Goal: Task Accomplishment & Management: Complete application form

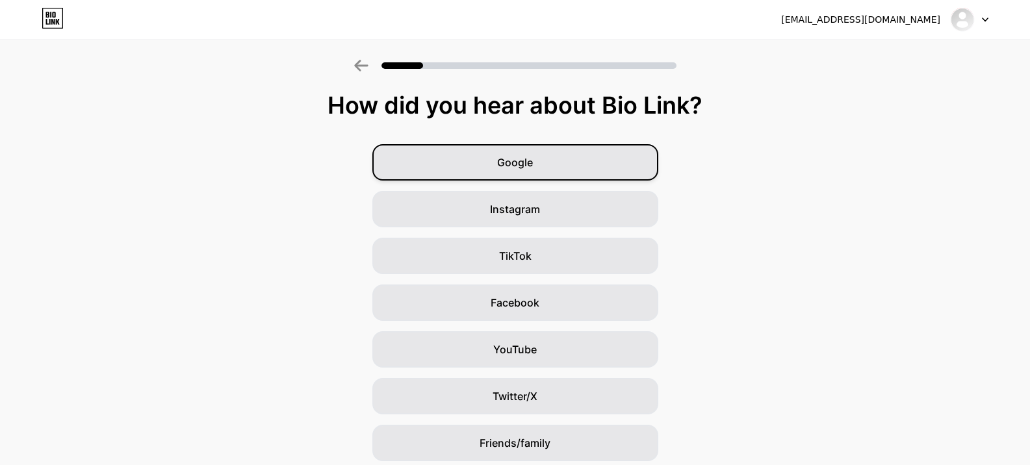
click at [574, 179] on div "Google" at bounding box center [515, 162] width 286 height 36
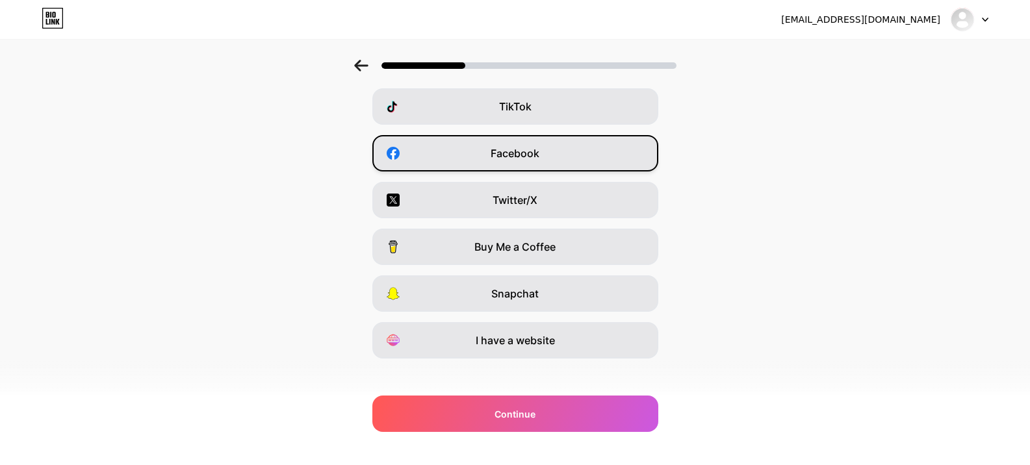
scroll to position [160, 0]
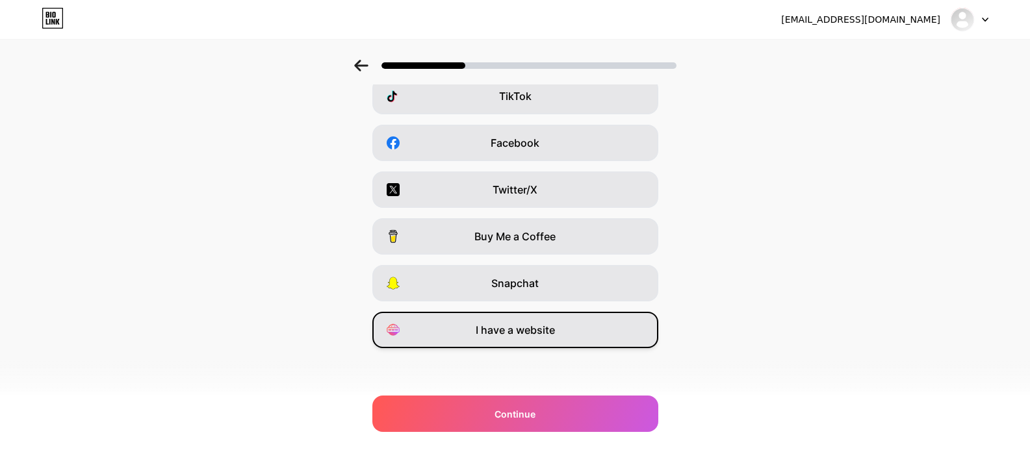
click at [550, 336] on span "I have a website" at bounding box center [514, 330] width 79 height 16
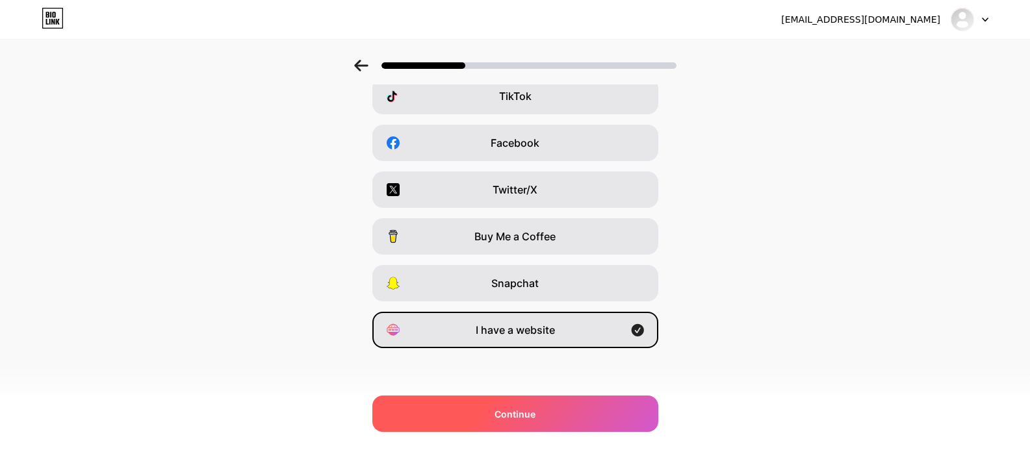
click at [562, 406] on div "Continue" at bounding box center [515, 414] width 286 height 36
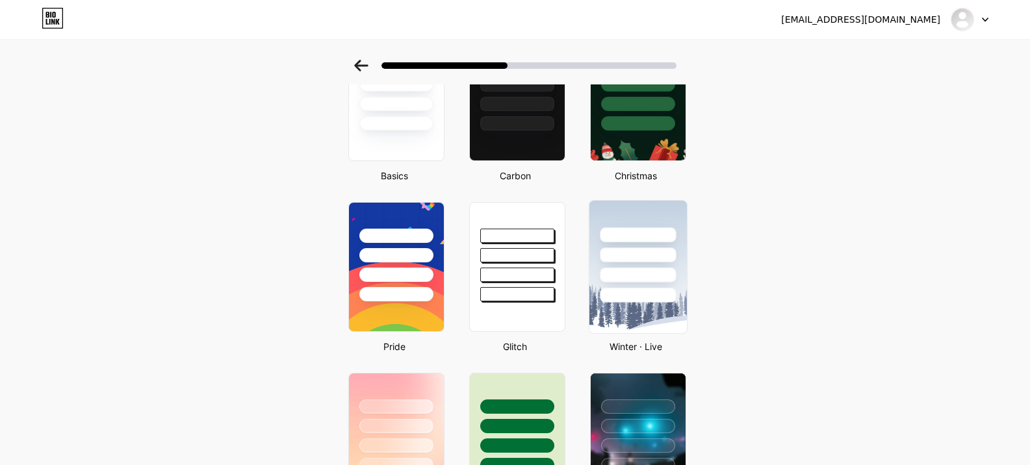
scroll to position [0, 0]
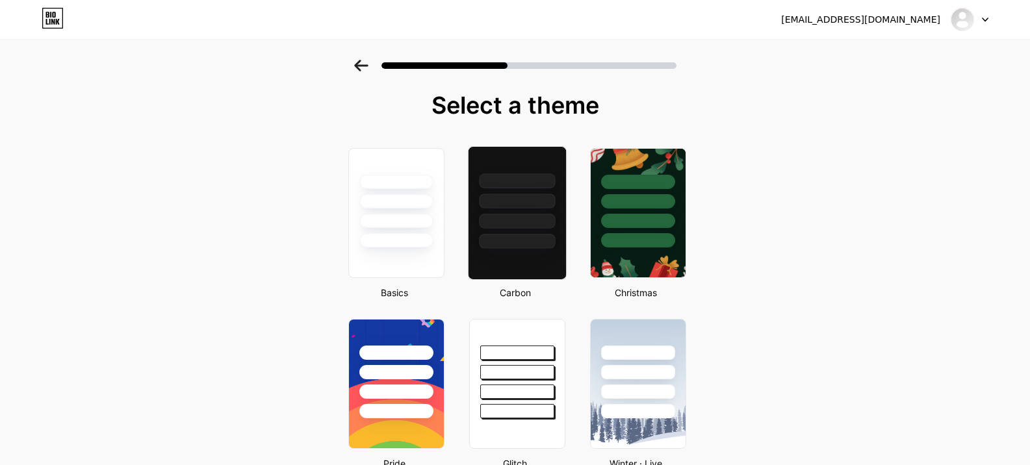
click at [503, 215] on div at bounding box center [517, 221] width 76 height 15
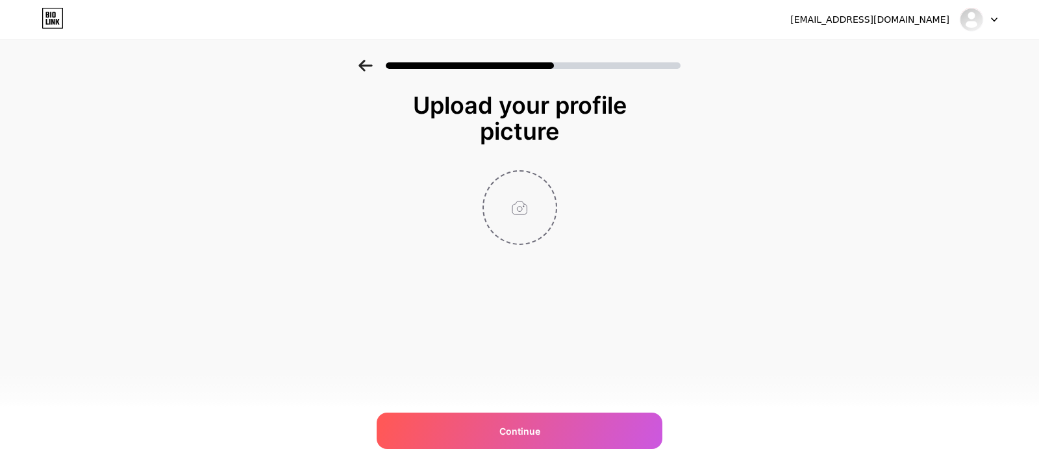
click at [529, 229] on input "file" at bounding box center [520, 207] width 72 height 72
type input "C:\fakepath\My Flight Policy.jpg"
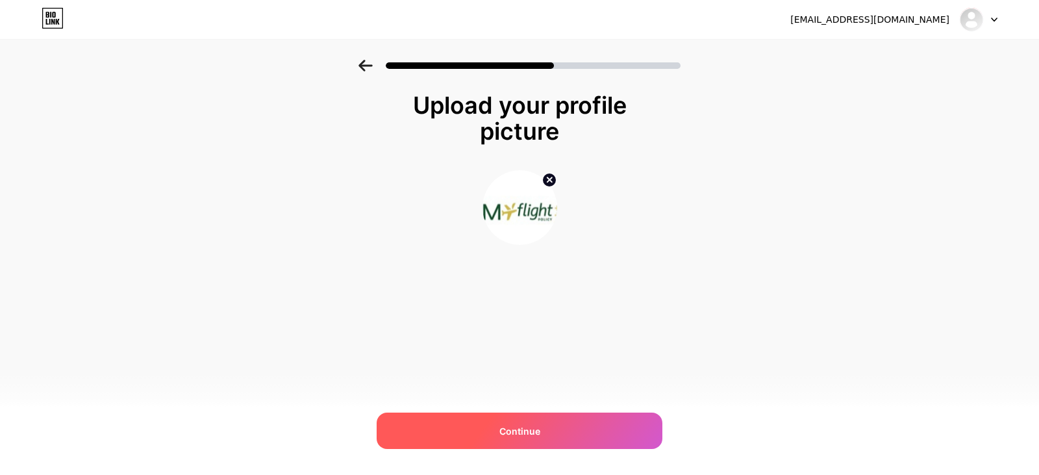
click at [523, 436] on span "Continue" at bounding box center [519, 431] width 41 height 14
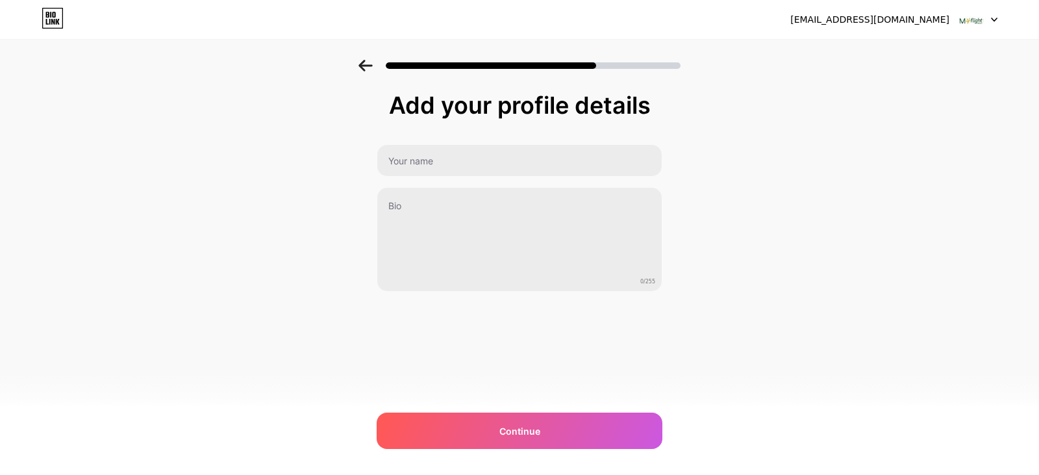
click at [486, 143] on div "Add your profile details 0/255 Continue Error" at bounding box center [520, 191] width 286 height 199
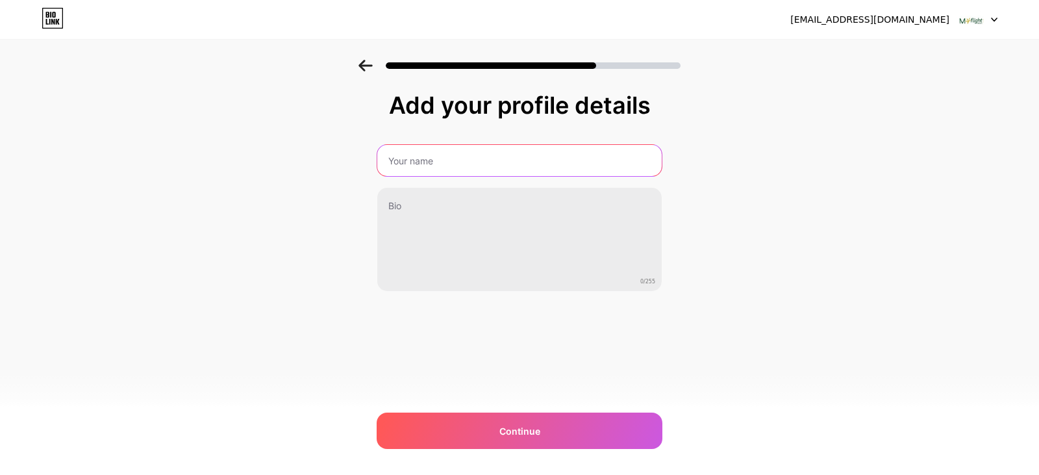
click at [491, 162] on input "text" at bounding box center [519, 160] width 284 height 31
drag, startPoint x: 396, startPoint y: 162, endPoint x: 416, endPoint y: 161, distance: 20.2
click at [396, 162] on input "Myflight policy" at bounding box center [519, 160] width 287 height 31
type input "My Flight Policy"
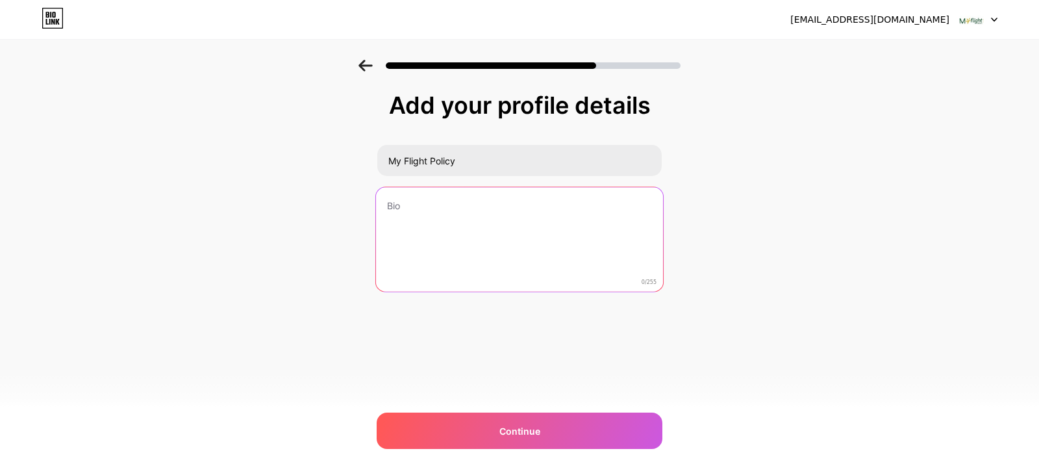
click at [481, 257] on textarea at bounding box center [519, 240] width 287 height 106
paste textarea "At MyFlightPolicy, we're dedicated to making your travel experience smoother an…"
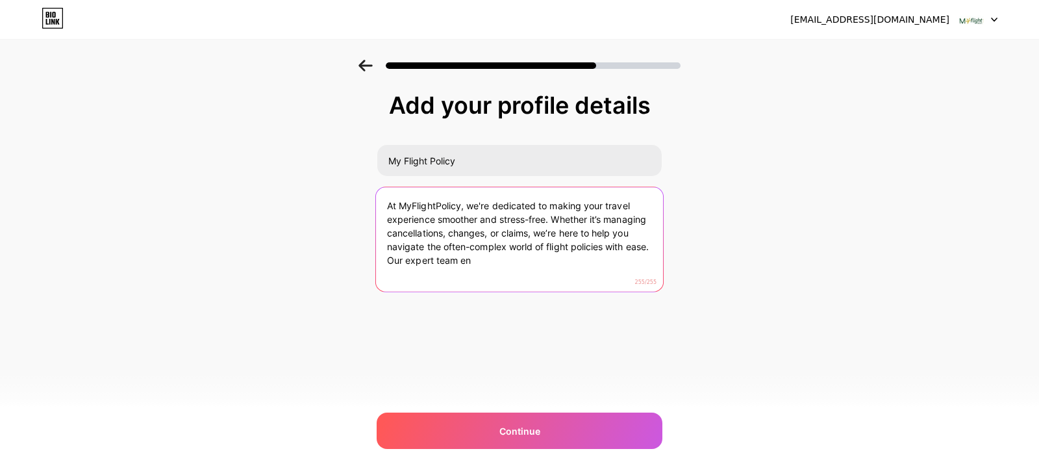
drag, startPoint x: 503, startPoint y: 266, endPoint x: 378, endPoint y: 265, distance: 125.4
click at [378, 265] on textarea "At MyFlightPolicy, we're dedicated to making your travel experience smoother an…" at bounding box center [519, 240] width 287 height 106
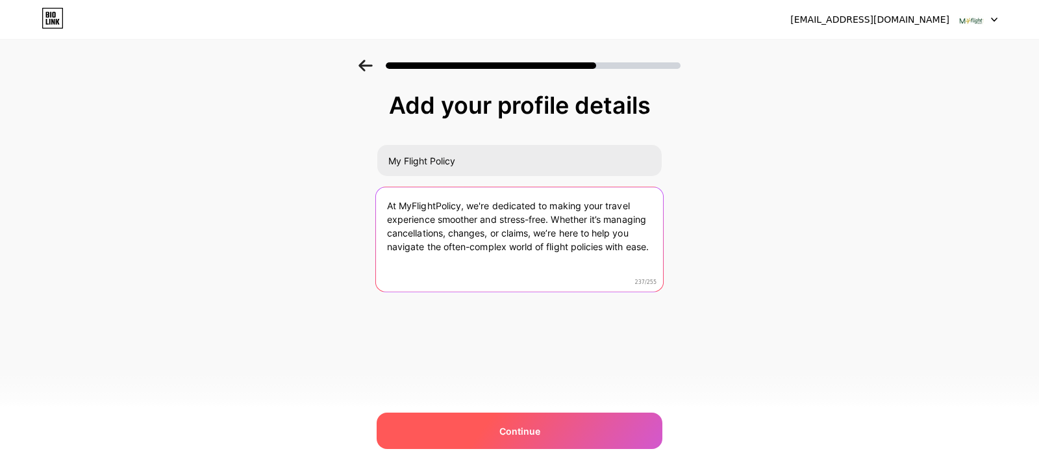
type textarea "At MyFlightPolicy, we're dedicated to making your travel experience smoother an…"
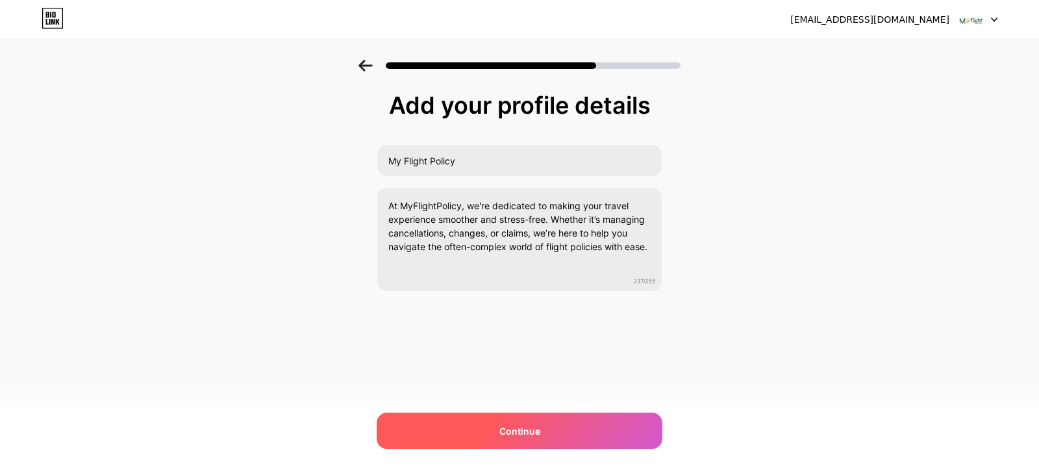
click at [594, 429] on div "Continue" at bounding box center [520, 430] width 286 height 36
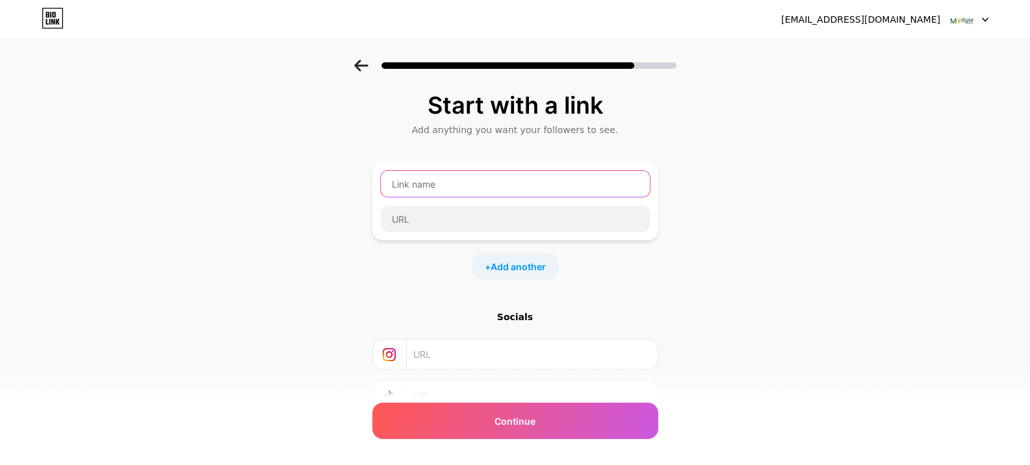
click at [488, 194] on input "text" at bounding box center [515, 184] width 269 height 26
paste input "Spirit Airlines Cancellation Policy"
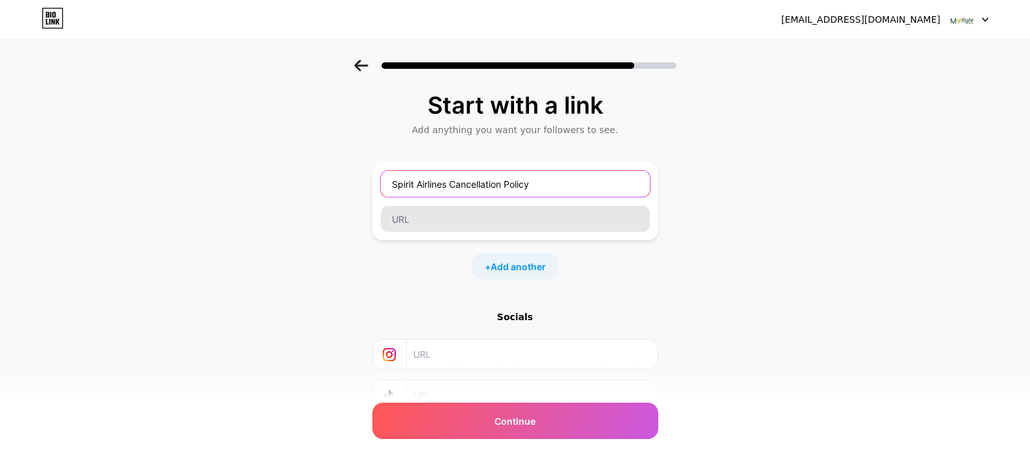
type input "Spirit Airlines Cancellation Policy"
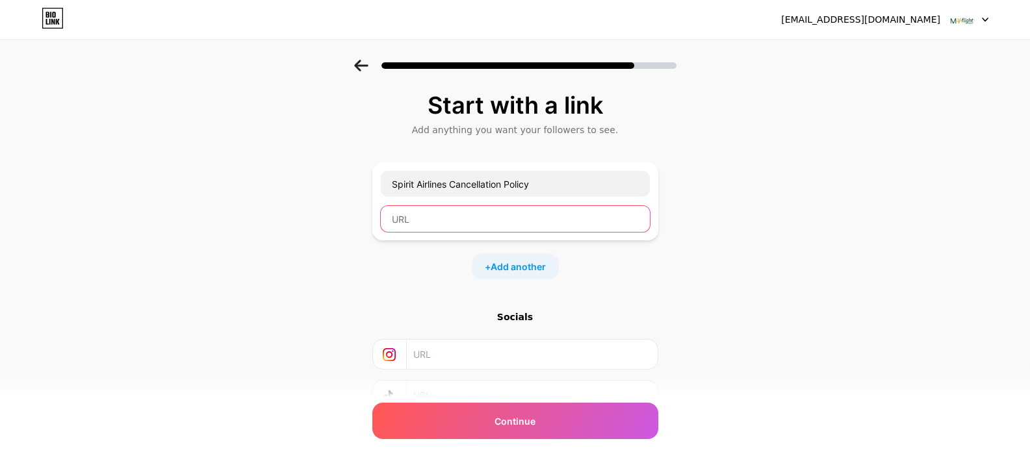
click at [470, 221] on input "text" at bounding box center [515, 219] width 269 height 26
paste input "[URL][DOMAIN_NAME]"
click at [507, 208] on input "[URL][DOMAIN_NAME]" at bounding box center [515, 219] width 269 height 26
type input "[URL][DOMAIN_NAME]"
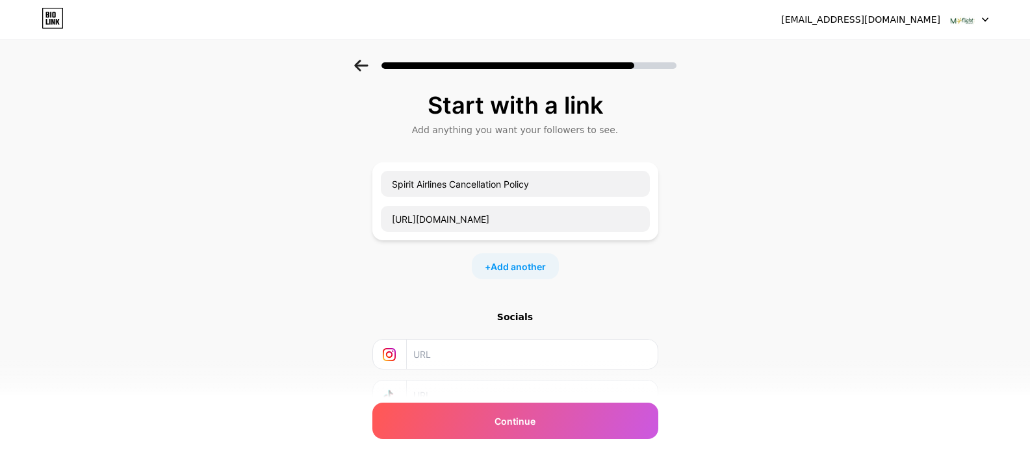
click at [676, 294] on div "Start with a link Add anything you want your followers to see. Spirit Airlines …" at bounding box center [515, 288] width 1030 height 457
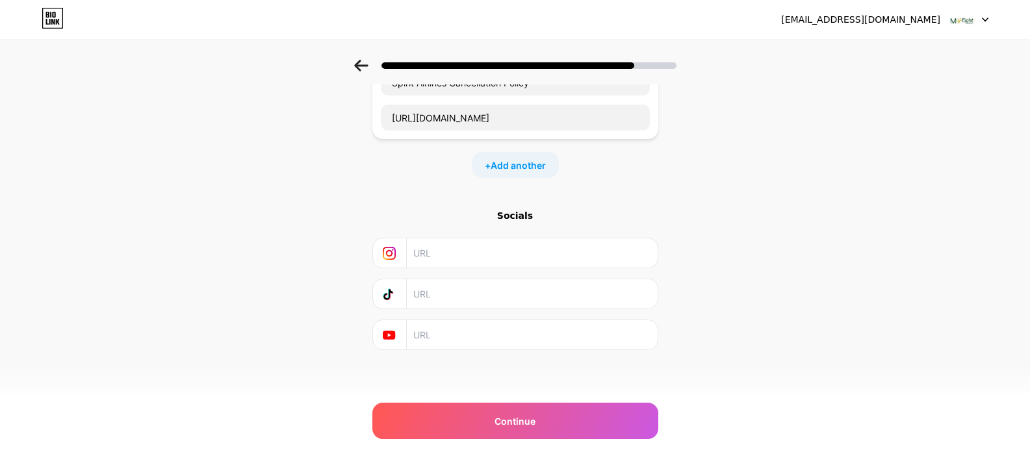
scroll to position [103, 0]
click at [461, 216] on div "Socials" at bounding box center [515, 213] width 286 height 13
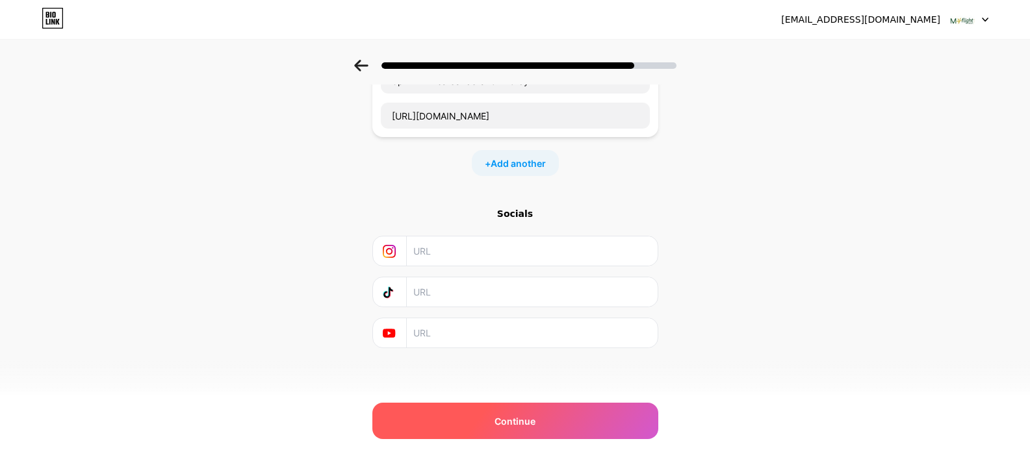
click at [508, 427] on span "Continue" at bounding box center [514, 421] width 41 height 14
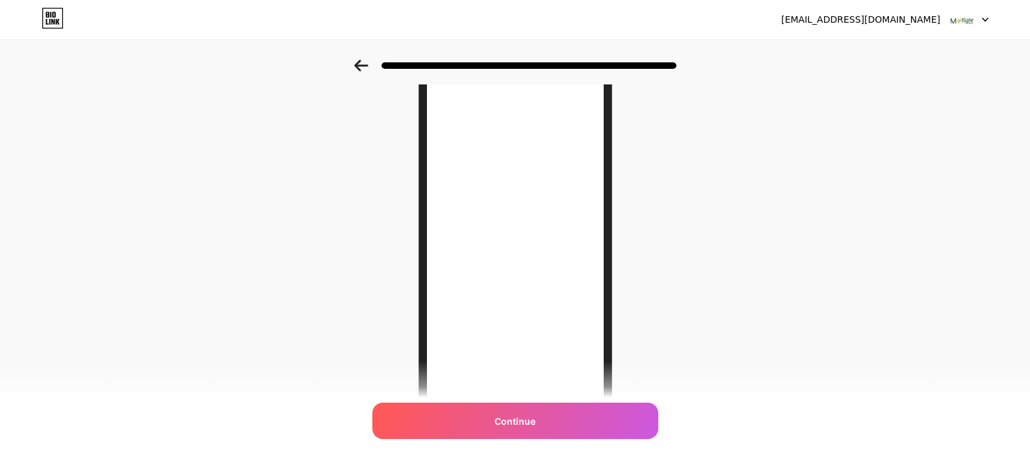
scroll to position [123, 0]
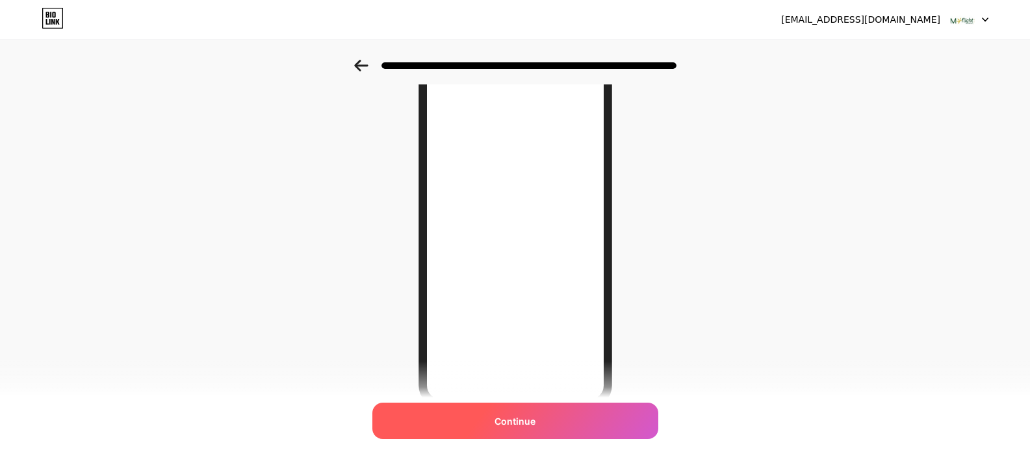
click at [511, 411] on div "Continue" at bounding box center [515, 421] width 286 height 36
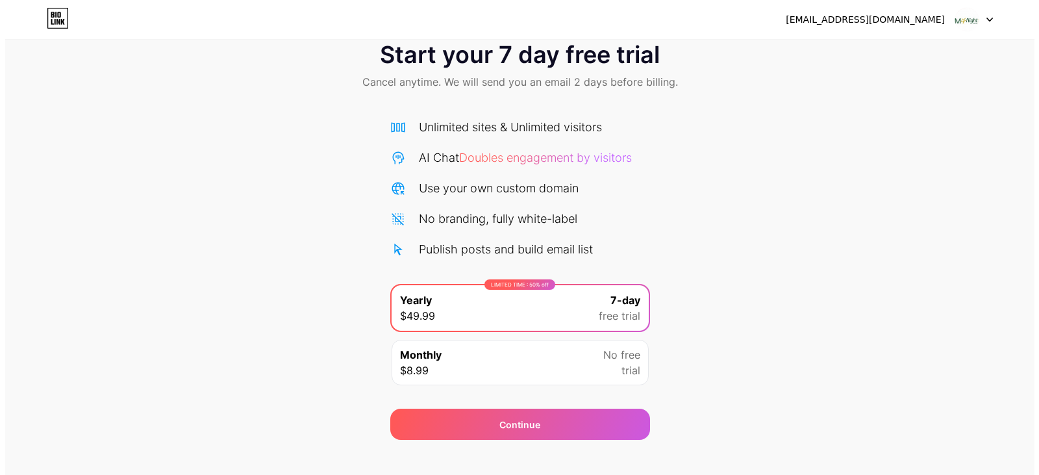
scroll to position [48, 0]
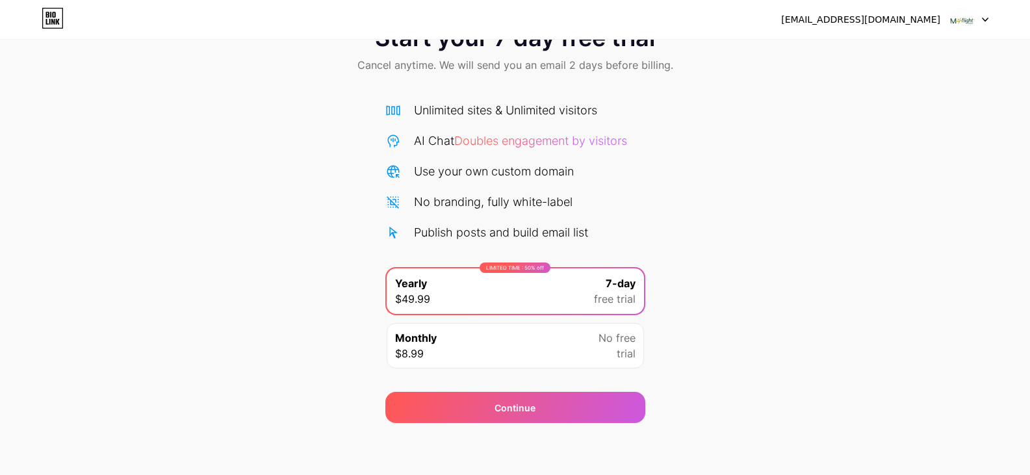
click at [961, 26] on img at bounding box center [962, 19] width 25 height 25
click at [888, 20] on div "[EMAIL_ADDRESS][DOMAIN_NAME]" at bounding box center [860, 20] width 159 height 14
click at [987, 19] on icon at bounding box center [984, 20] width 6 height 5
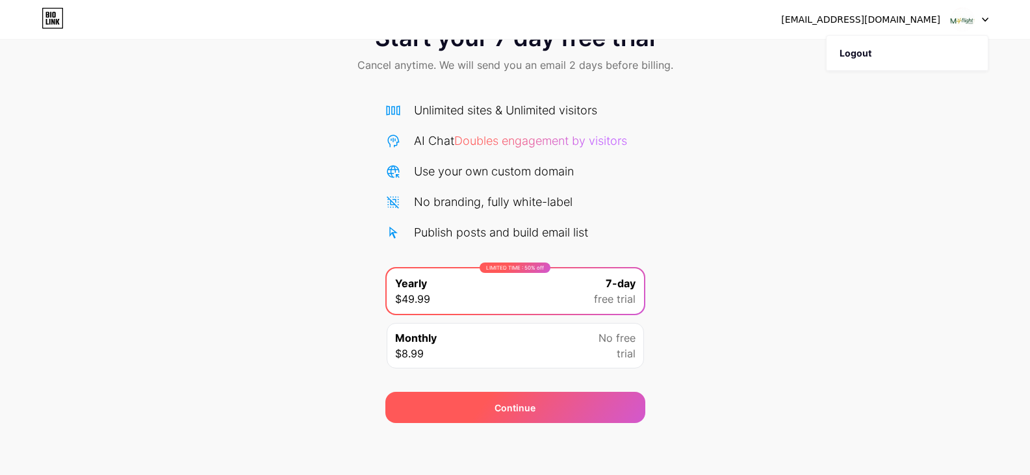
click at [551, 396] on div "Continue" at bounding box center [515, 407] width 260 height 31
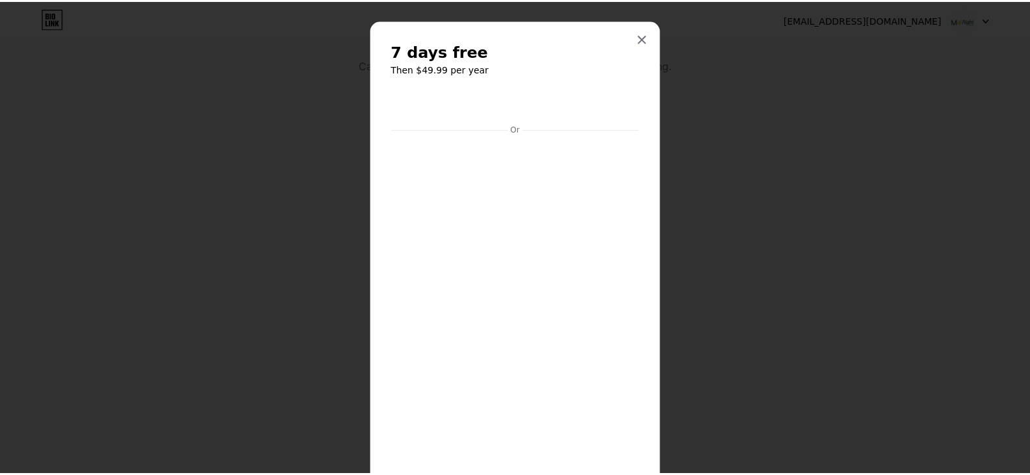
scroll to position [0, 0]
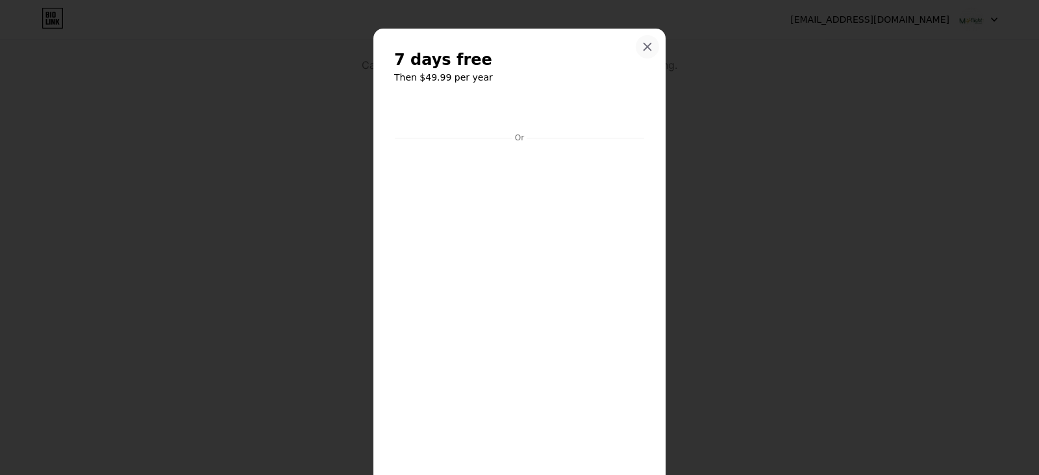
click at [644, 47] on icon at bounding box center [647, 47] width 7 height 7
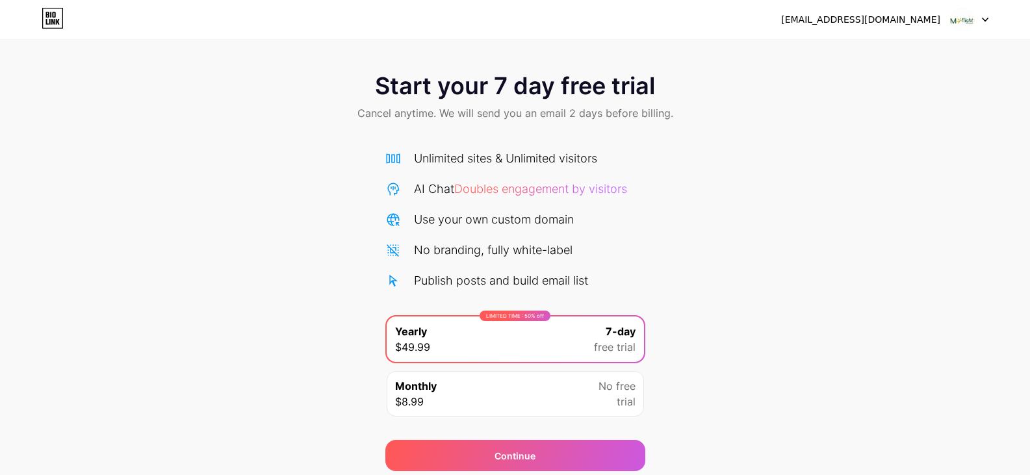
click at [903, 19] on div "[EMAIL_ADDRESS][DOMAIN_NAME]" at bounding box center [860, 20] width 159 height 14
click at [961, 18] on img at bounding box center [962, 19] width 25 height 25
click at [43, 21] on icon at bounding box center [53, 18] width 20 height 20
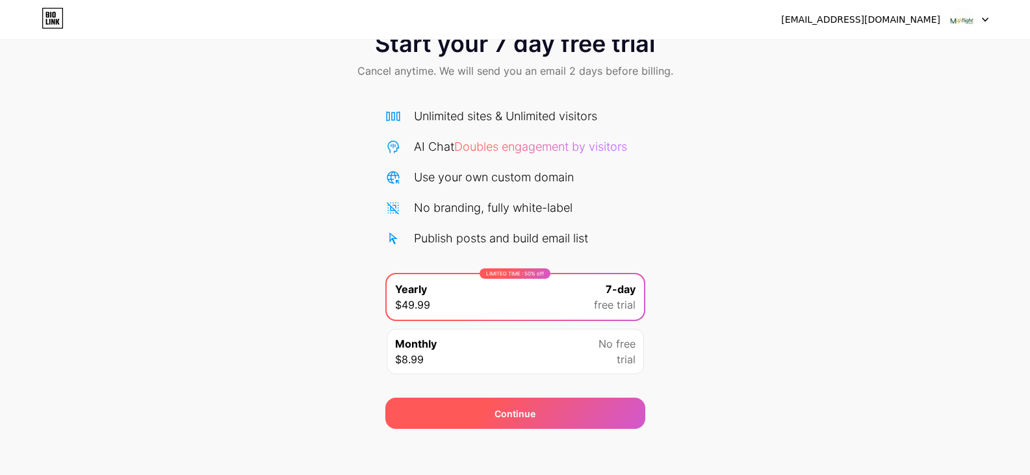
scroll to position [48, 0]
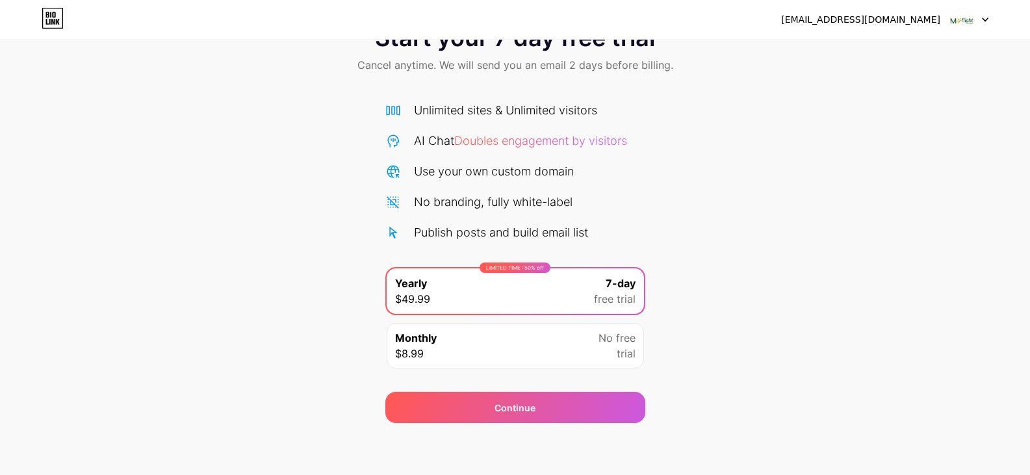
click at [603, 343] on span "No free" at bounding box center [616, 338] width 37 height 16
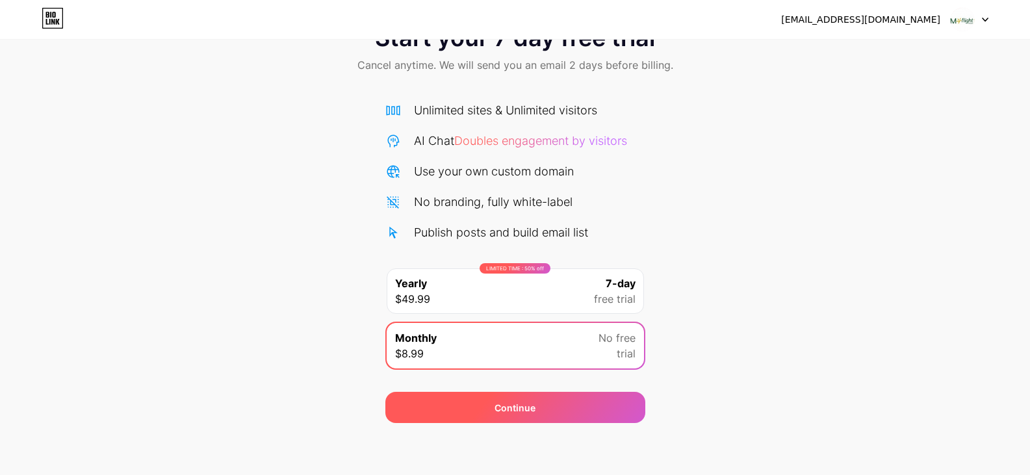
click at [566, 403] on div "Continue" at bounding box center [515, 407] width 260 height 31
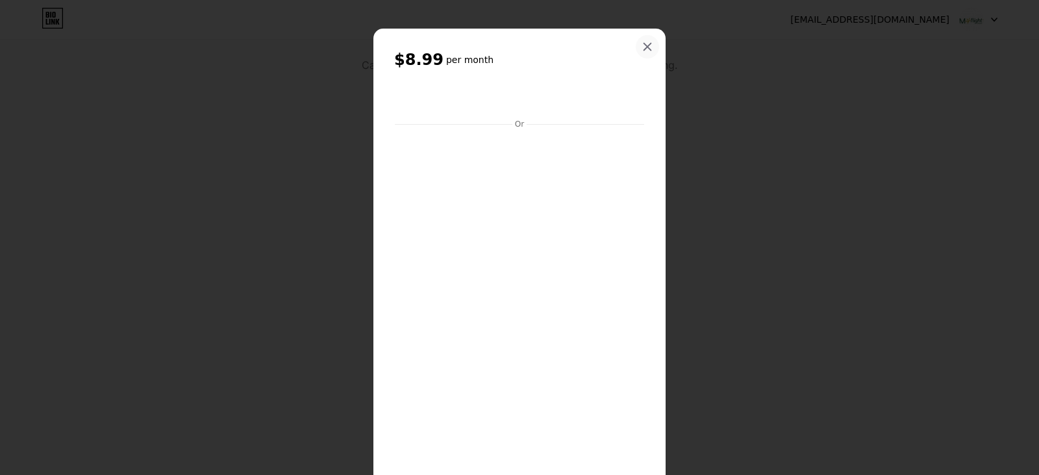
click at [646, 39] on div at bounding box center [647, 46] width 23 height 23
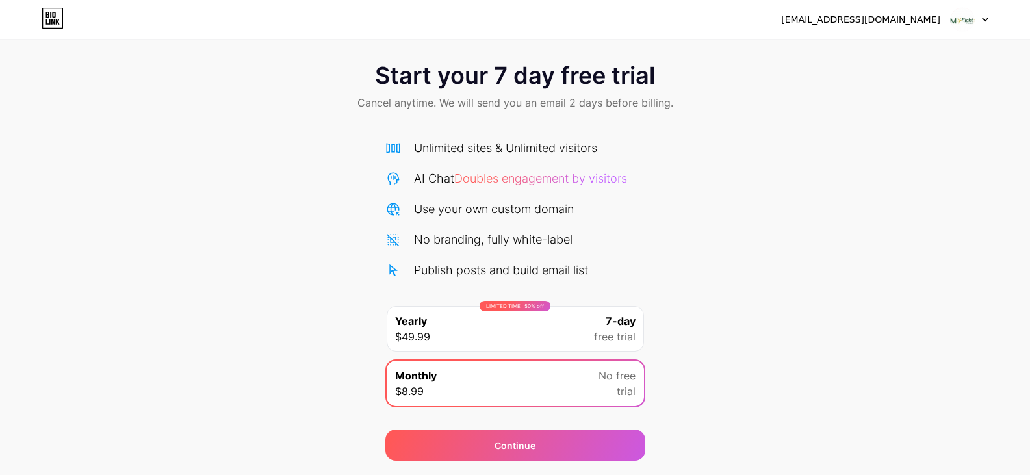
scroll to position [0, 0]
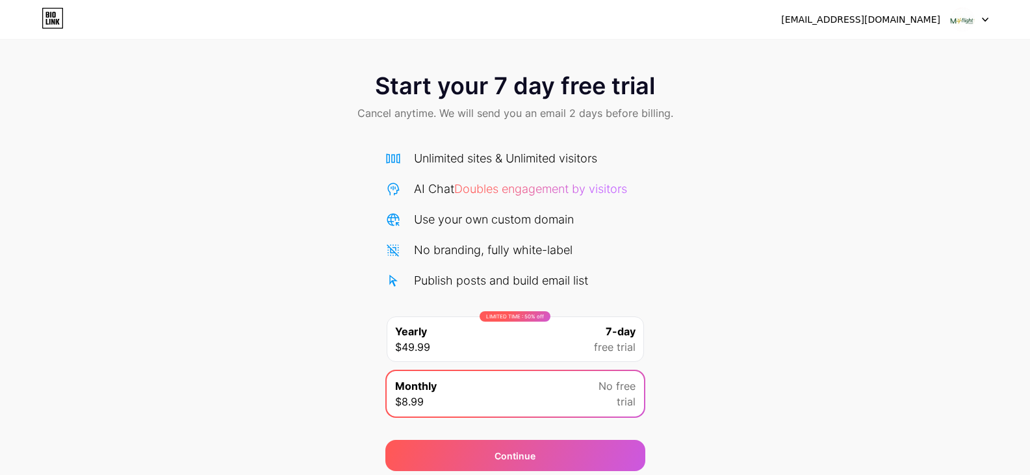
click at [983, 20] on icon at bounding box center [984, 20] width 6 height 5
click at [859, 21] on div "[EMAIL_ADDRESS][DOMAIN_NAME]" at bounding box center [860, 20] width 159 height 14
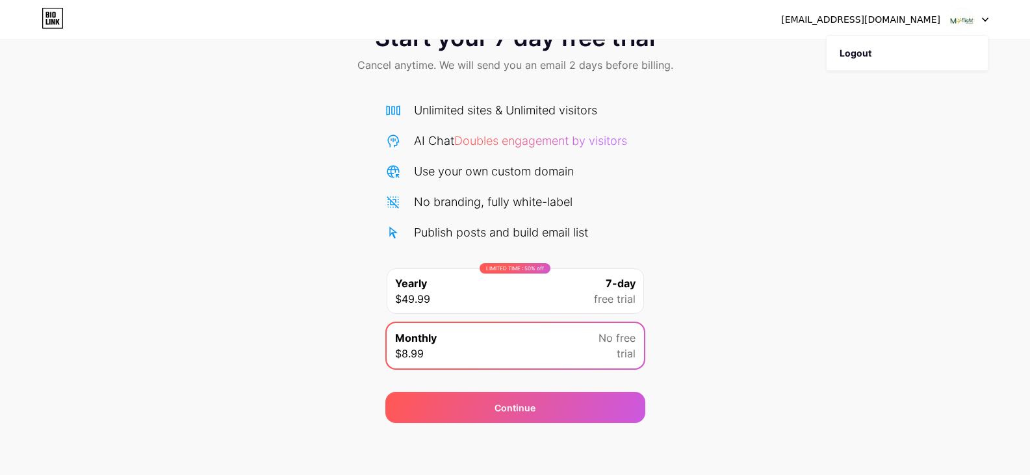
click at [524, 289] on div "LIMITED TIME : 50% off Yearly $49.99 7-day free trial" at bounding box center [514, 290] width 257 height 45
